Goal: Task Accomplishment & Management: Use online tool/utility

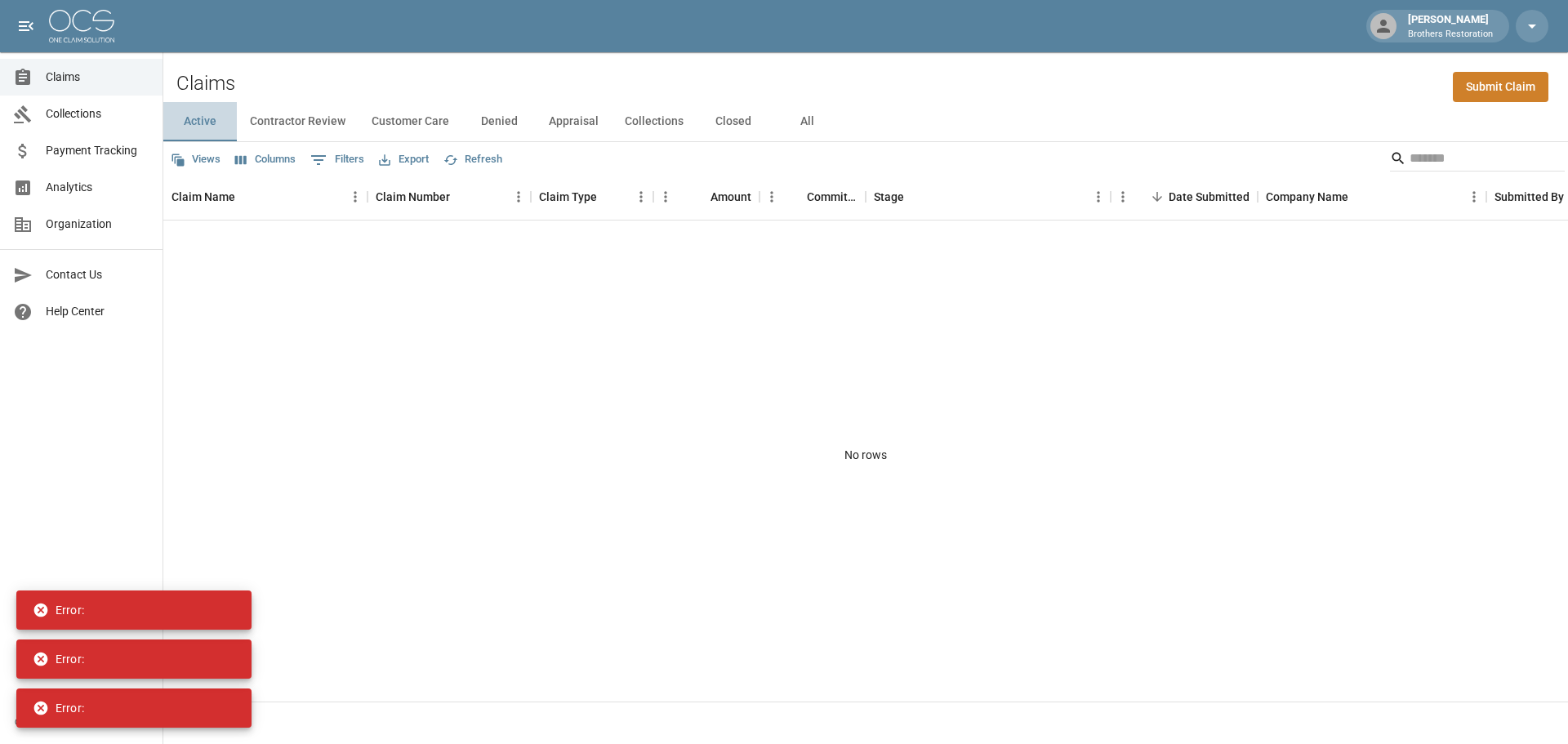
click at [205, 118] on button "Active" at bounding box center [200, 121] width 74 height 40
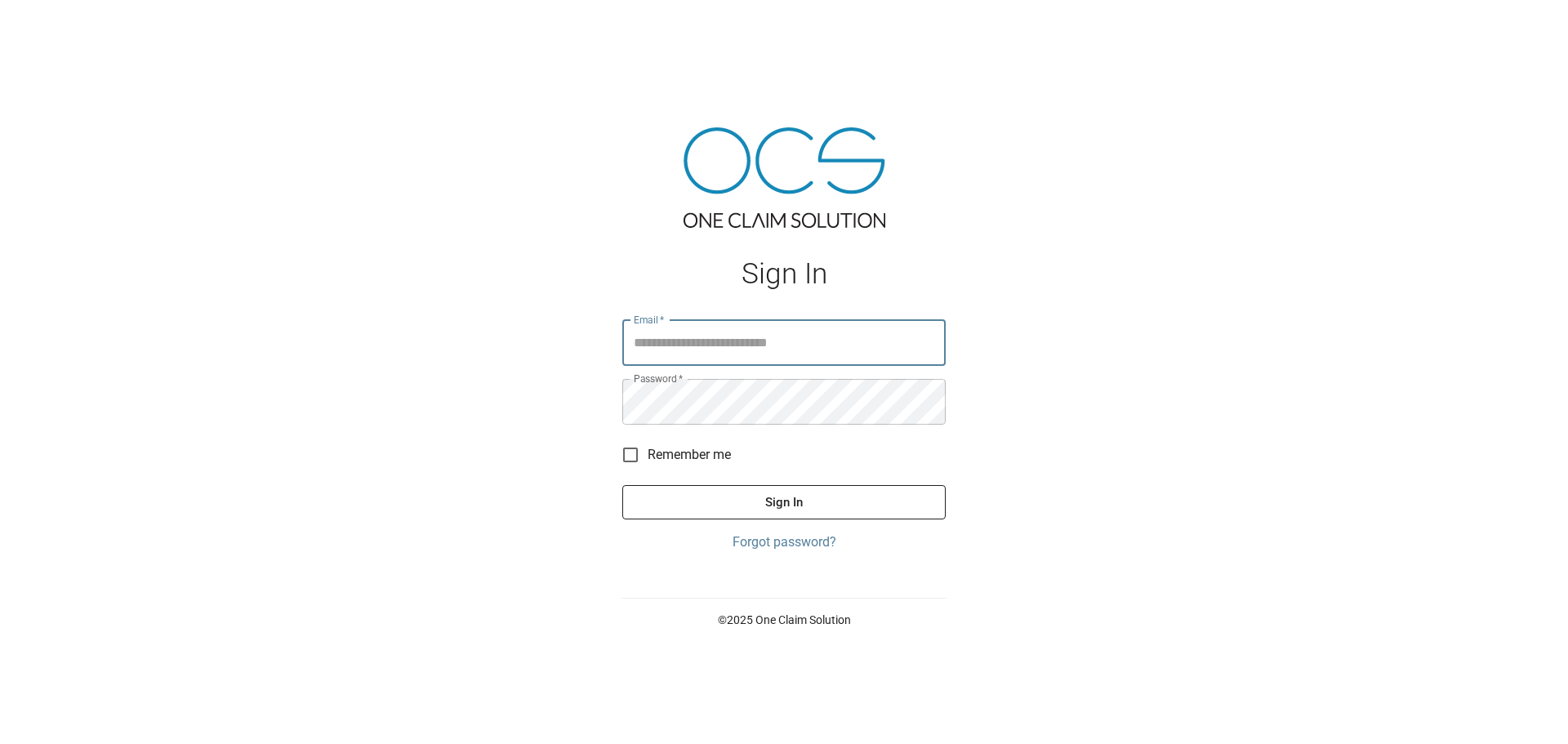
type input "**********"
click at [861, 506] on button "Sign In" at bounding box center [783, 502] width 323 height 34
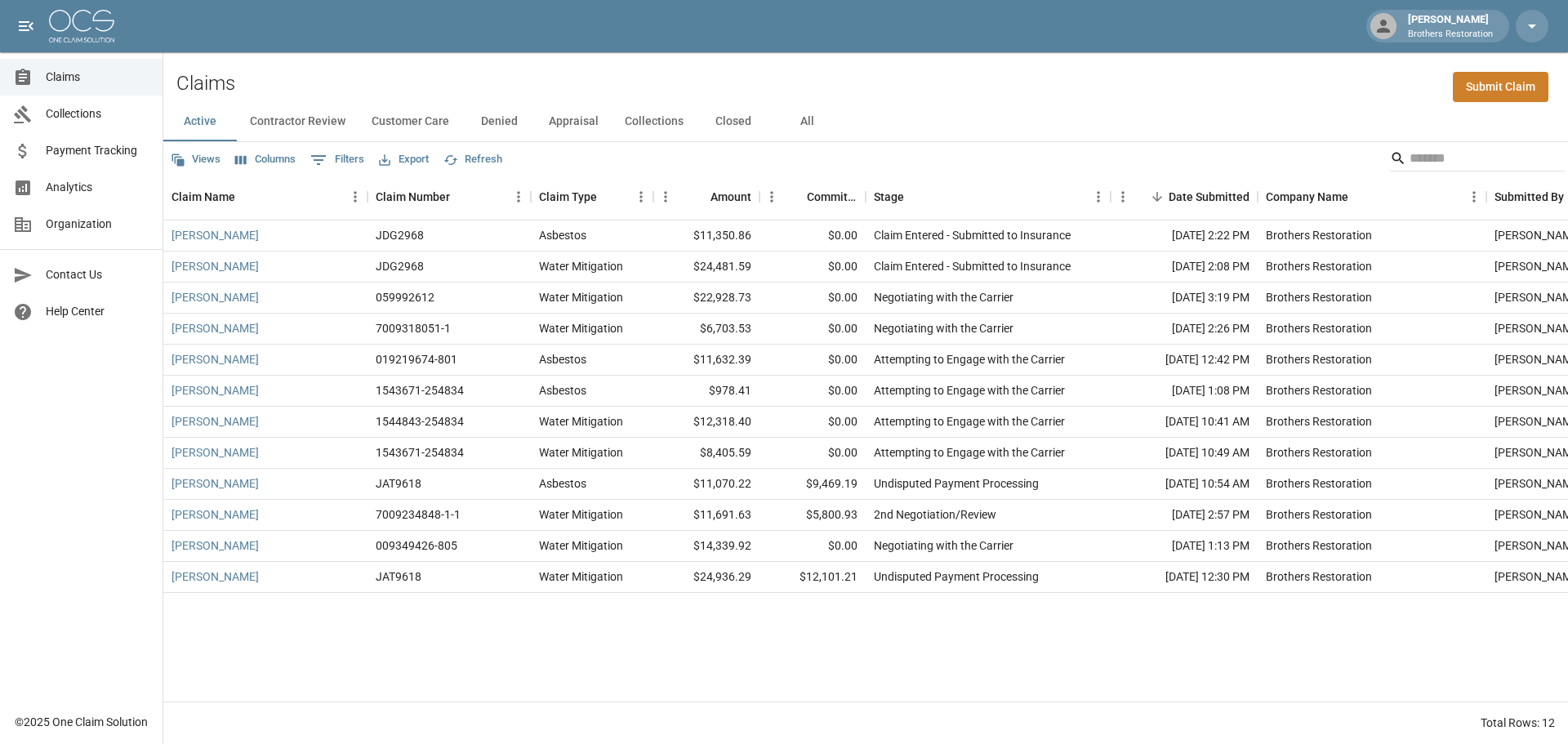
click at [807, 117] on button "All" at bounding box center [807, 121] width 74 height 40
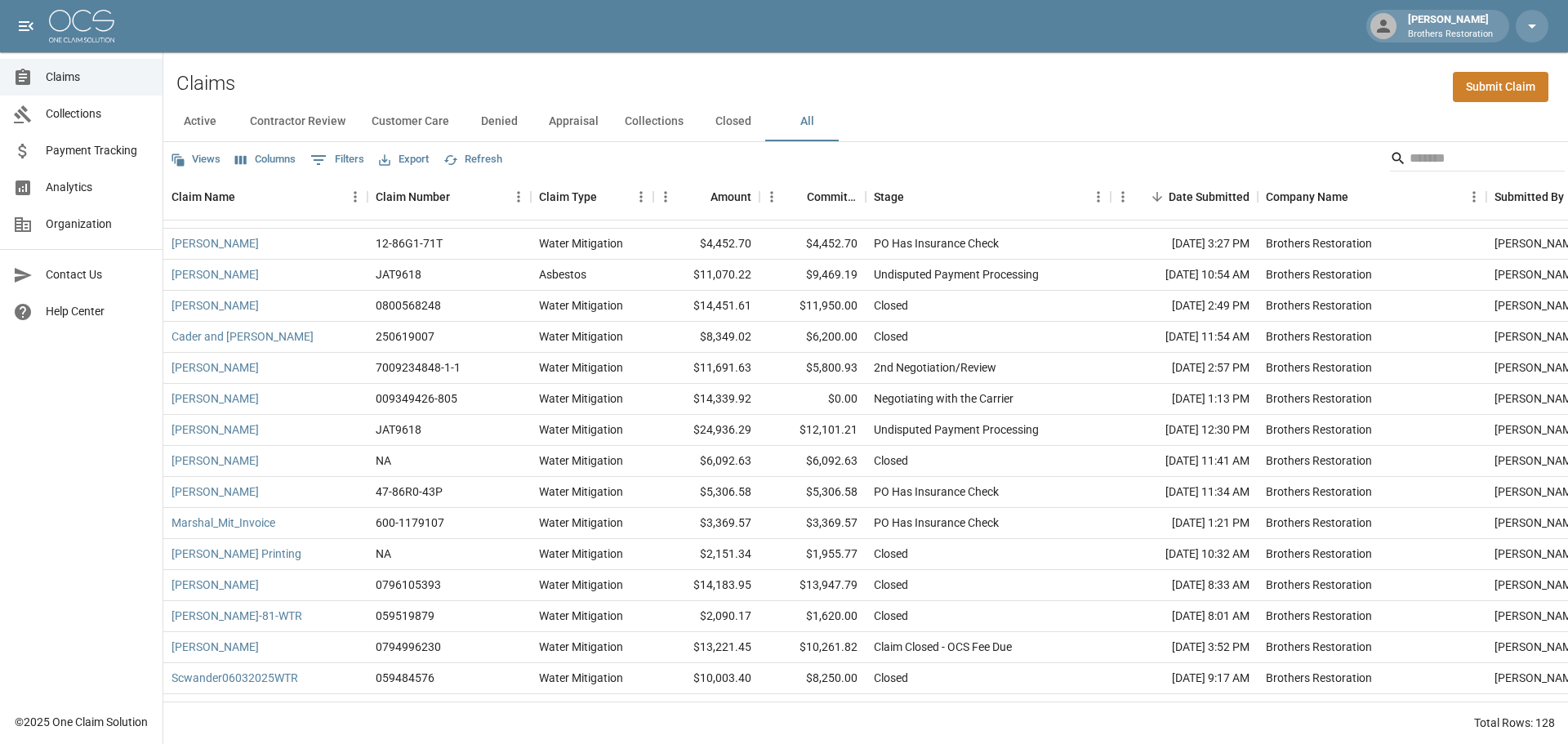
scroll to position [327, 0]
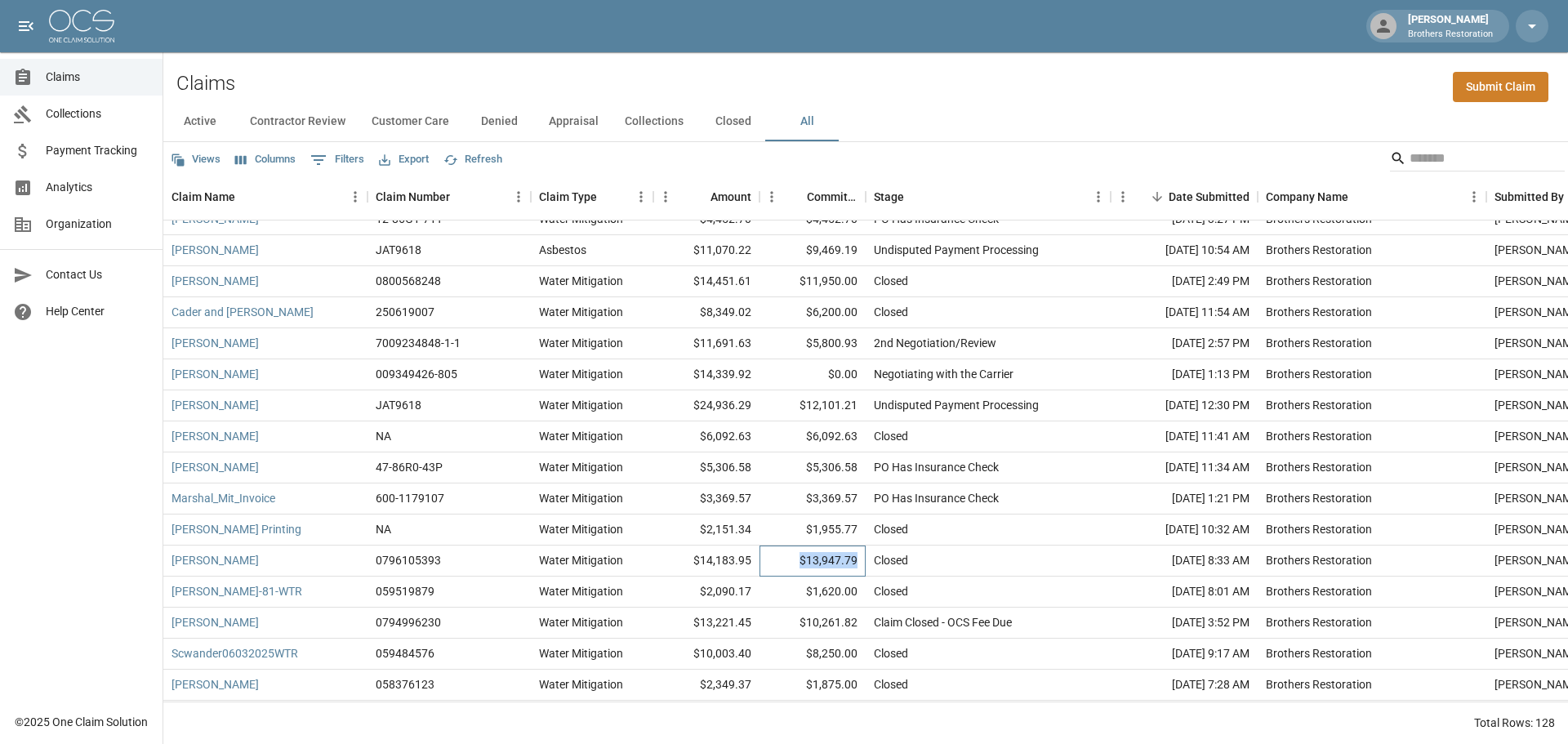
drag, startPoint x: 865, startPoint y: 558, endPoint x: 793, endPoint y: 565, distance: 72.3
click at [793, 565] on div "$13,947.79" at bounding box center [812, 560] width 106 height 31
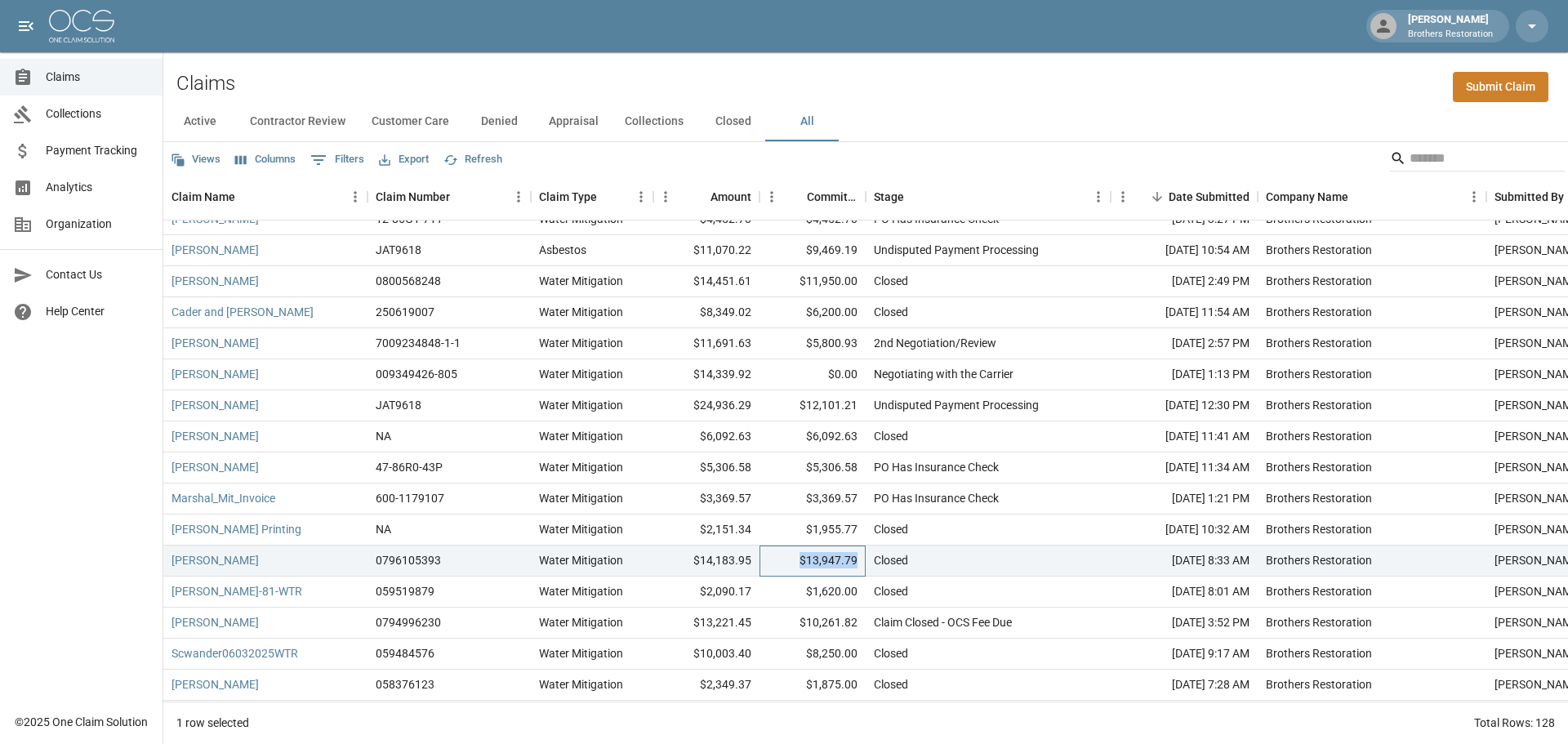
copy div "$13,947.79"
